Goal: Transaction & Acquisition: Purchase product/service

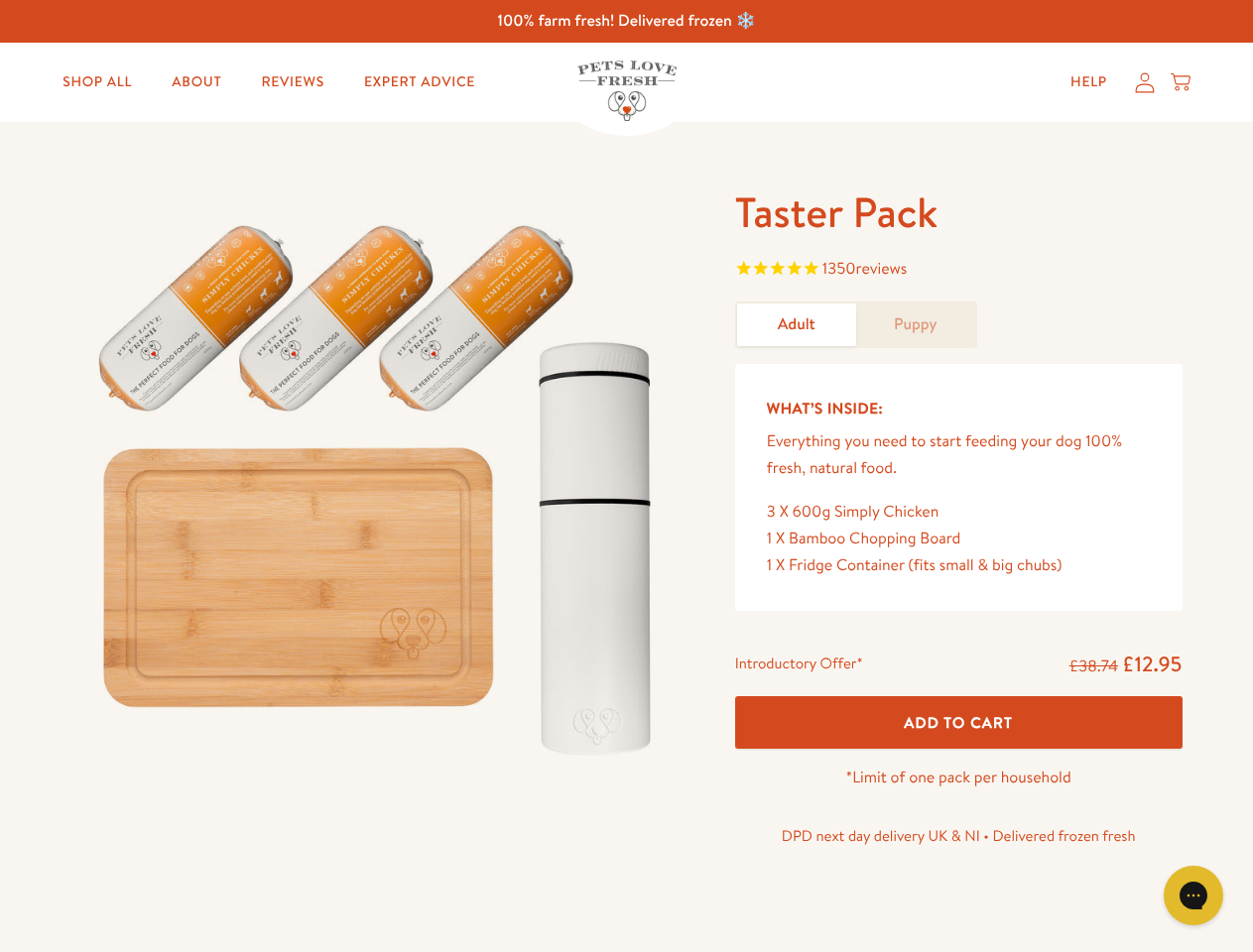
click at [626, 476] on img at bounding box center [380, 481] width 616 height 591
click at [958, 270] on span "1350 reviews" at bounding box center [959, 271] width 447 height 30
click at [958, 722] on div "Introductory Offer* £38.74 £12.95 Add To Cart *Limit of one pack per household …" at bounding box center [959, 757] width 479 height 229
click at [1193, 895] on icon "Gorgias live chat" at bounding box center [1192, 894] width 19 height 19
